Goal: Information Seeking & Learning: Check status

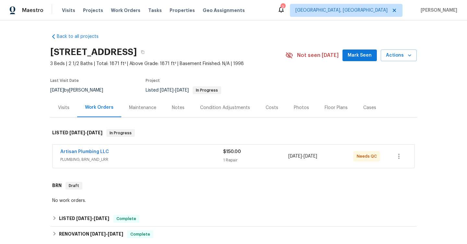
click at [178, 106] on div "Notes" at bounding box center [178, 108] width 13 height 6
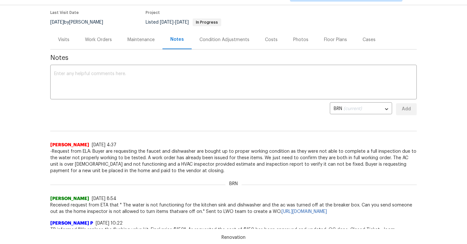
scroll to position [50, 0]
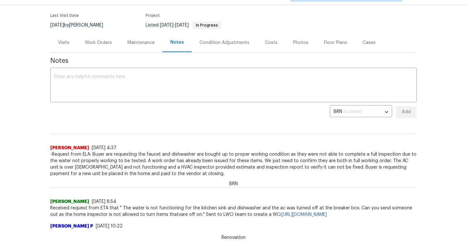
click at [222, 48] on div "Condition Adjustments" at bounding box center [224, 42] width 65 height 19
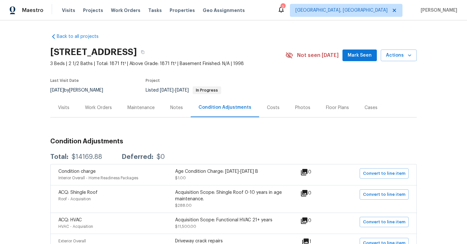
click at [93, 109] on div "Work Orders" at bounding box center [98, 108] width 27 height 6
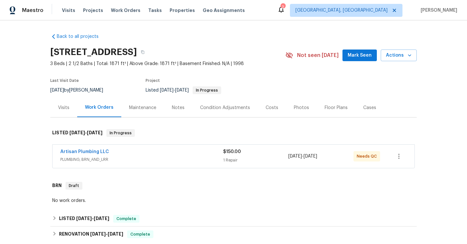
scroll to position [65, 0]
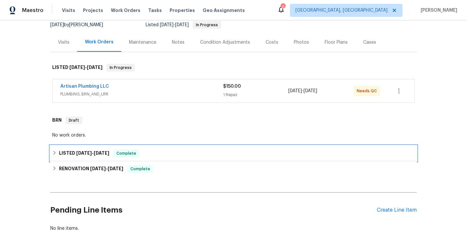
click at [79, 150] on h6 "LISTED 7/11/25 - 7/16/25" at bounding box center [84, 154] width 50 height 8
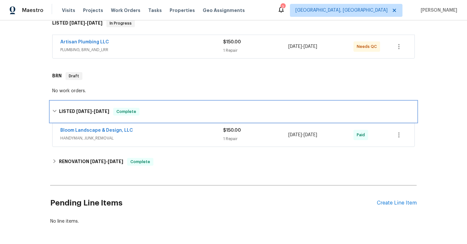
scroll to position [117, 0]
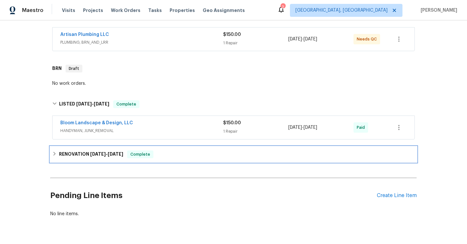
click at [79, 157] on h6 "RENOVATION [DATE] - [DATE]" at bounding box center [91, 155] width 64 height 8
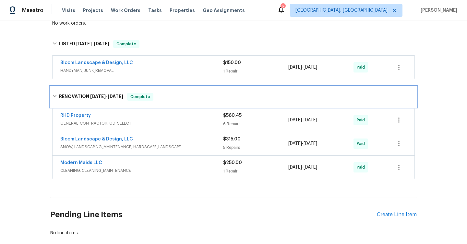
scroll to position [179, 0]
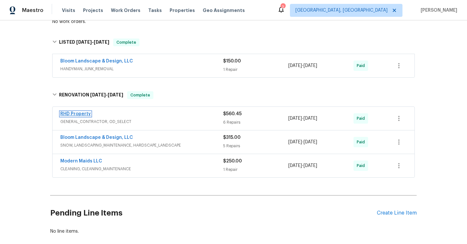
click at [81, 112] on link "RHD Property" at bounding box center [75, 114] width 30 height 5
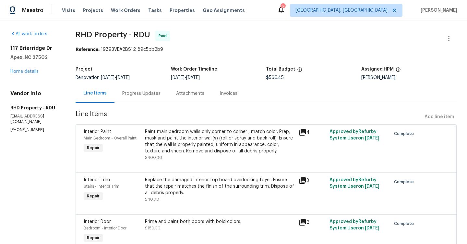
click at [151, 97] on div "Progress Updates" at bounding box center [141, 93] width 38 height 6
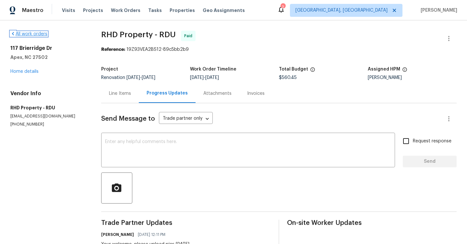
click at [33, 33] on link "All work orders" at bounding box center [28, 34] width 37 height 5
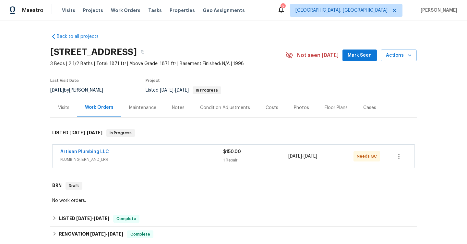
click at [170, 106] on div "Notes" at bounding box center [178, 107] width 28 height 19
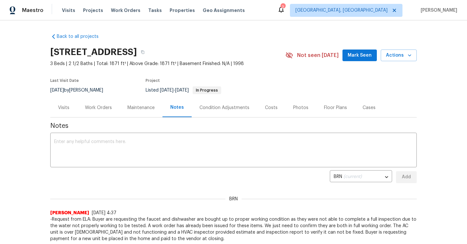
click at [293, 108] on div "Photos" at bounding box center [300, 108] width 15 height 6
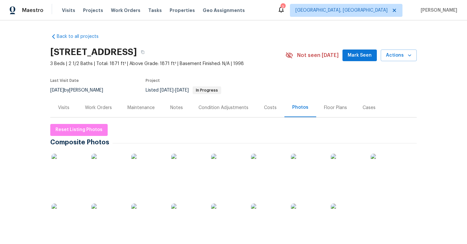
click at [212, 108] on div "Condition Adjustments" at bounding box center [223, 108] width 50 height 6
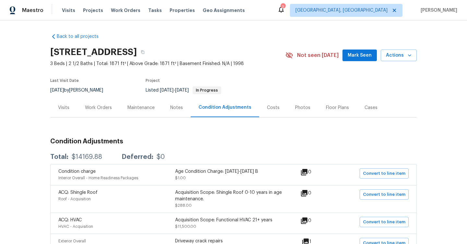
click at [182, 105] on div "Notes" at bounding box center [176, 108] width 13 height 6
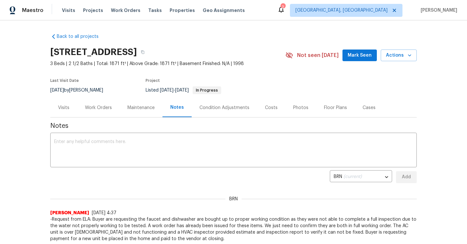
click at [62, 106] on div "Visits" at bounding box center [63, 108] width 11 height 6
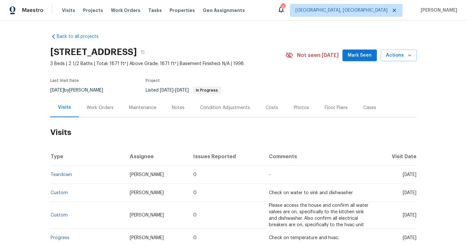
click at [102, 108] on div "Work Orders" at bounding box center [100, 108] width 27 height 6
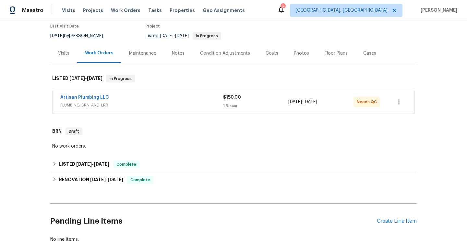
scroll to position [61, 0]
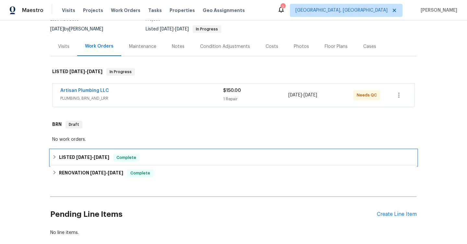
click at [76, 156] on span "[DATE]" at bounding box center [84, 157] width 16 height 5
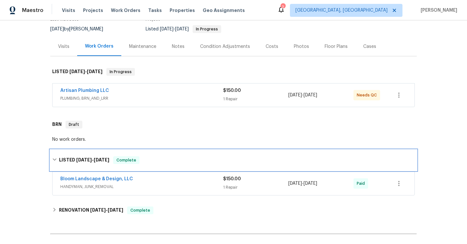
click at [75, 156] on div "LISTED [DATE] - [DATE] Complete" at bounding box center [233, 160] width 366 height 21
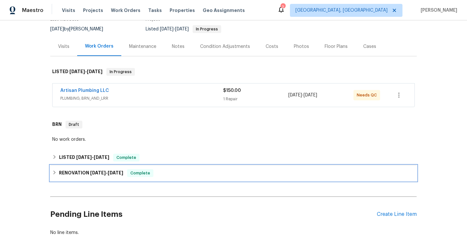
click at [75, 174] on h6 "RENOVATION [DATE] - [DATE]" at bounding box center [91, 174] width 64 height 8
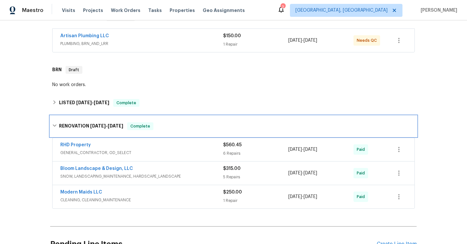
scroll to position [118, 0]
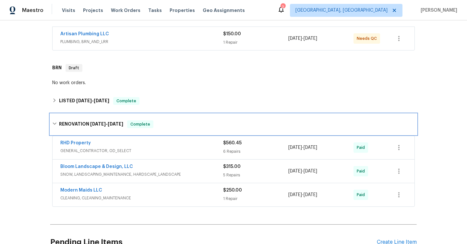
click at [55, 124] on icon at bounding box center [55, 124] width 4 height 2
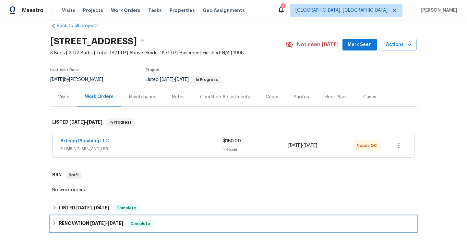
scroll to position [0, 0]
